Goal: Complete application form

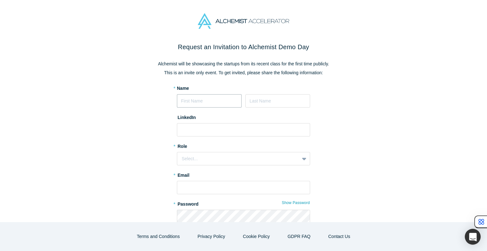
click at [209, 100] on input at bounding box center [209, 100] width 65 height 13
type input "Adit"
type input "Arora"
type input "[PERSON_NAME][EMAIL_ADDRESS][DOMAIN_NAME]"
click at [204, 129] on input at bounding box center [243, 129] width 133 height 13
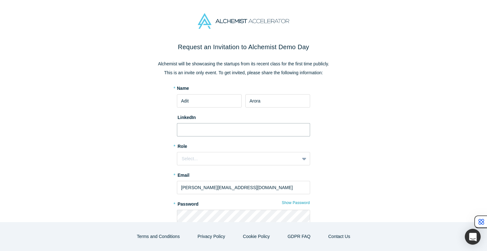
scroll to position [35, 0]
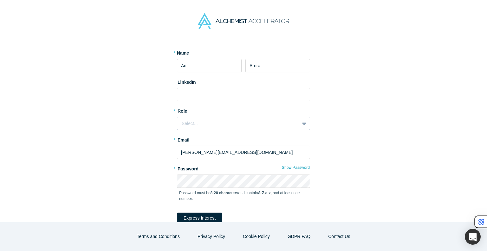
click at [203, 122] on div "Select..." at bounding box center [238, 123] width 113 height 7
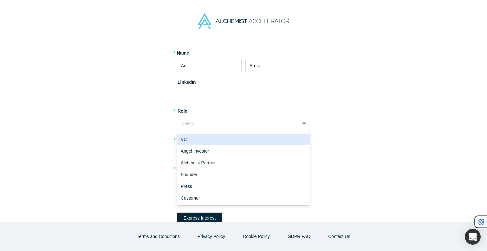
click at [203, 122] on div "Select..." at bounding box center [238, 123] width 113 height 7
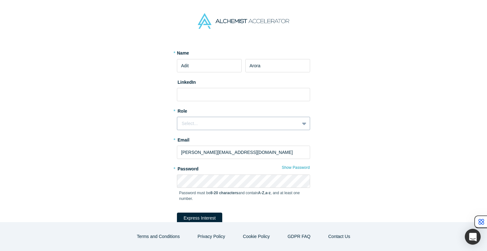
click at [203, 122] on div "Select..." at bounding box center [238, 123] width 113 height 7
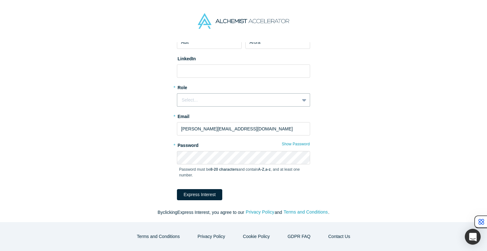
scroll to position [0, 0]
